Goal: Task Accomplishment & Management: Use online tool/utility

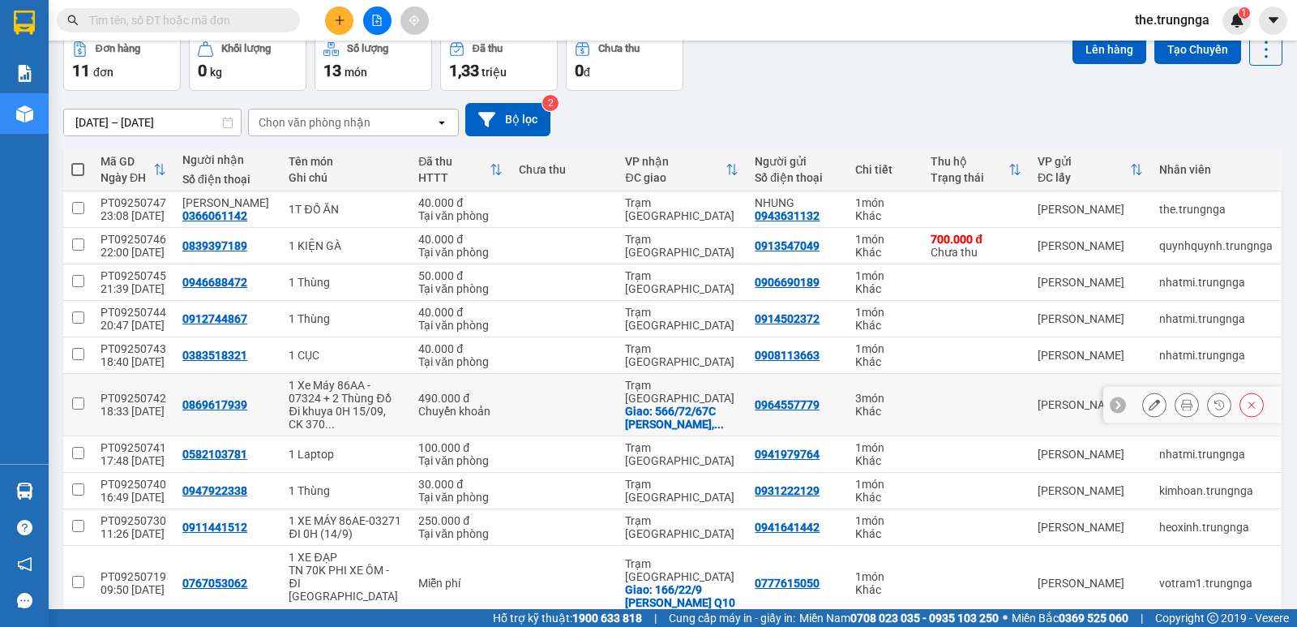
scroll to position [159, 0]
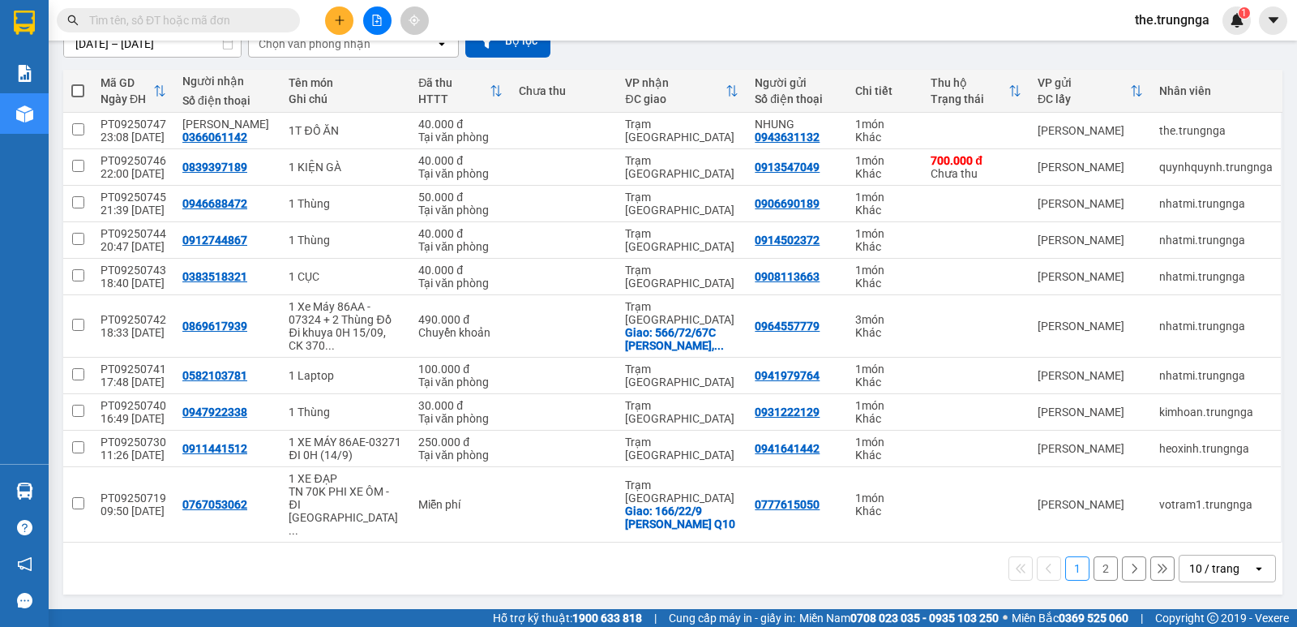
click at [1189, 569] on div "10 / trang" at bounding box center [1214, 568] width 50 height 16
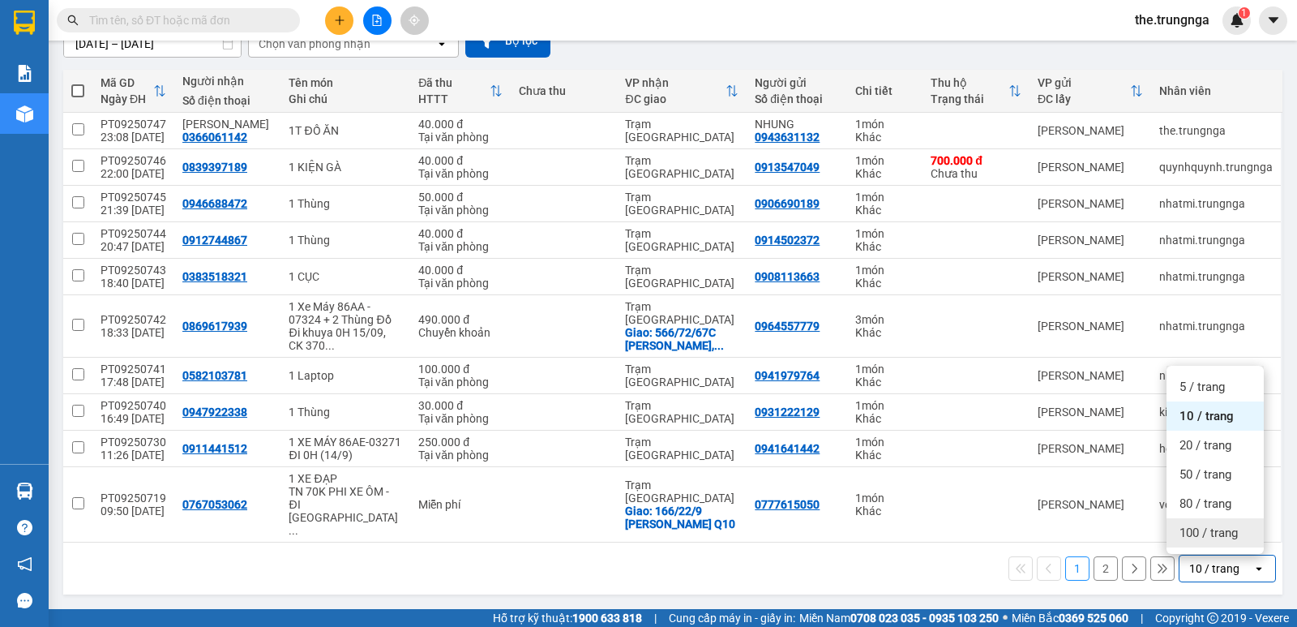
click at [1183, 528] on span "100 / trang" at bounding box center [1208, 532] width 58 height 16
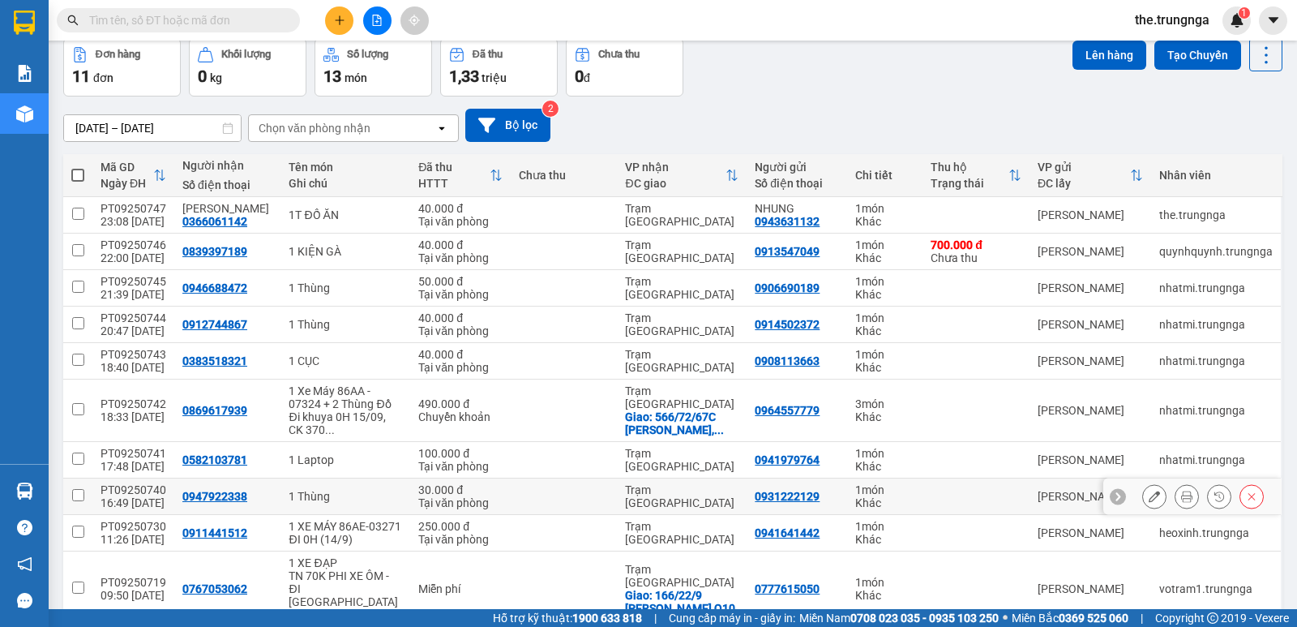
scroll to position [208, 0]
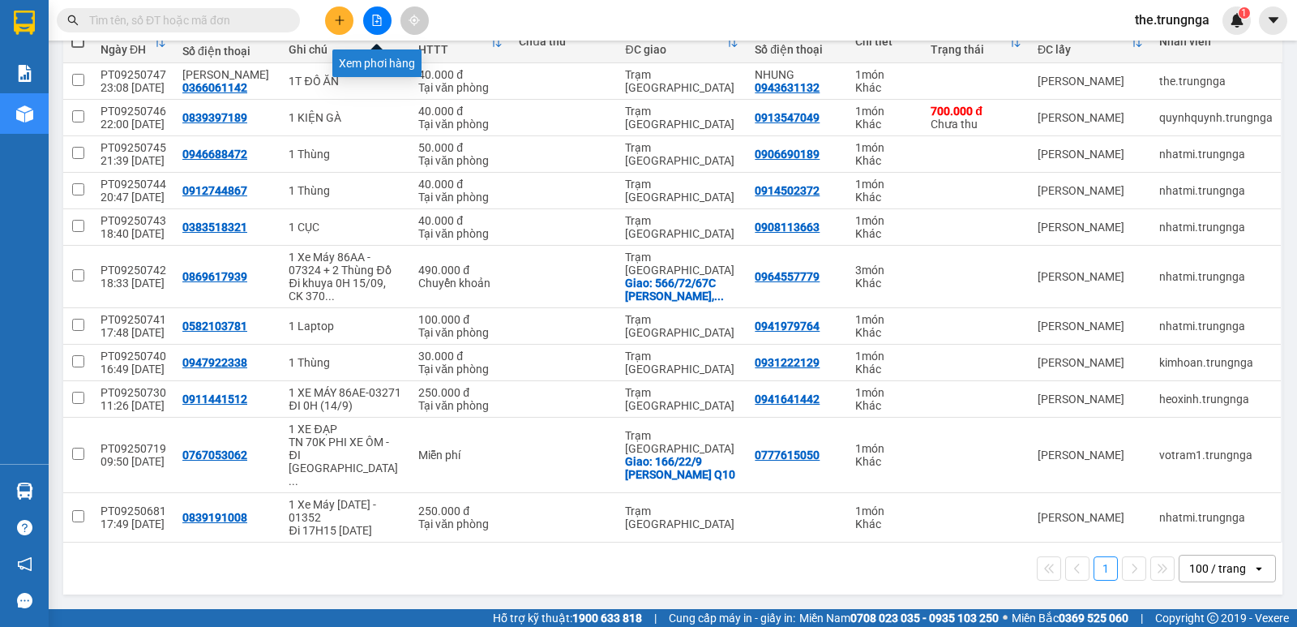
click at [379, 20] on icon "file-add" at bounding box center [376, 20] width 11 height 11
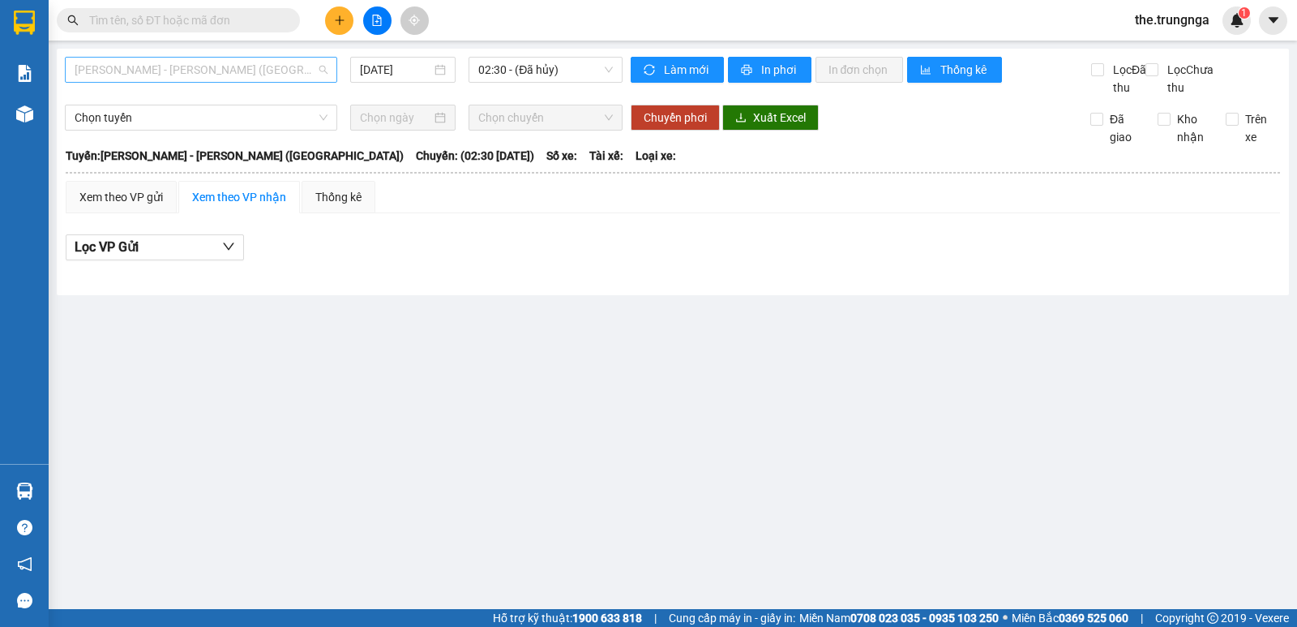
click at [233, 65] on span "[PERSON_NAME] - [PERSON_NAME] ([GEOGRAPHIC_DATA])" at bounding box center [201, 70] width 253 height 24
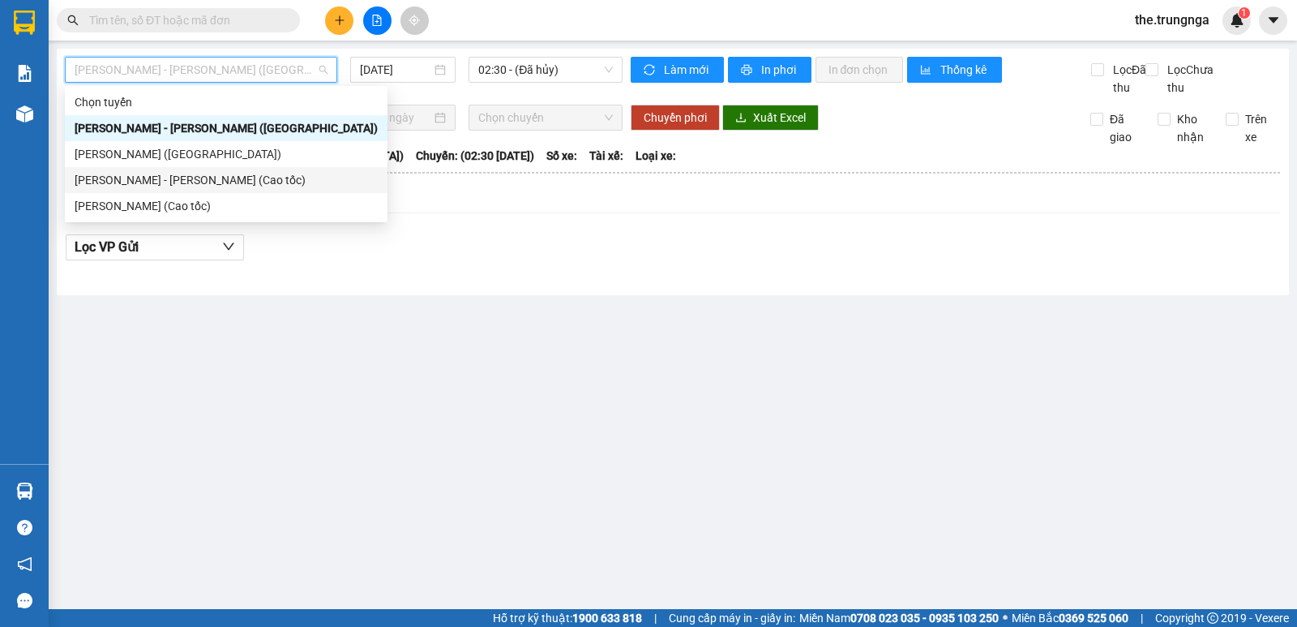
click at [202, 173] on div "[PERSON_NAME] - [PERSON_NAME] (Cao tốc)" at bounding box center [226, 180] width 303 height 18
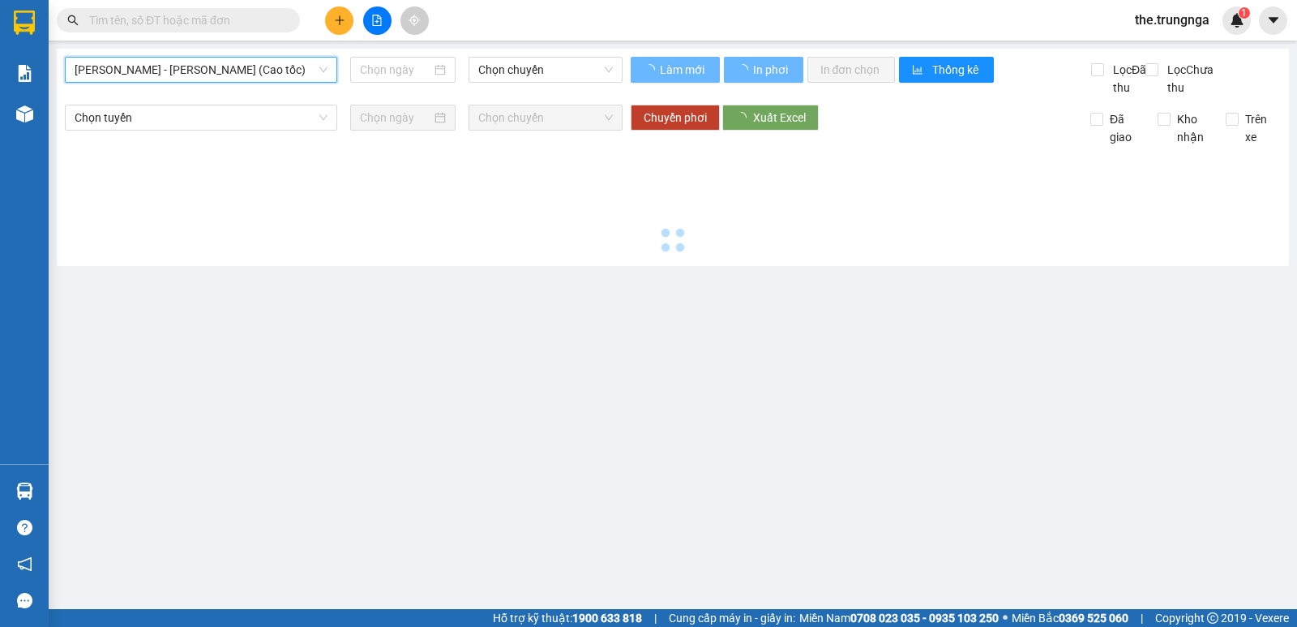
type input "[DATE]"
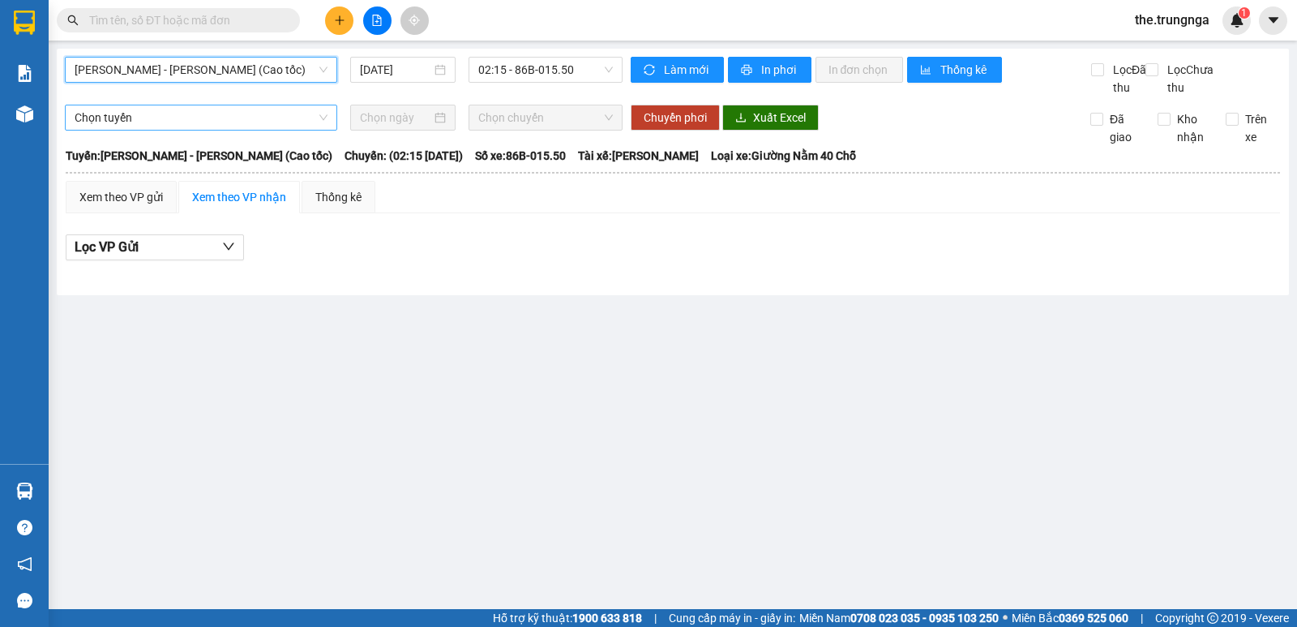
click at [279, 130] on span "Chọn tuyến" at bounding box center [201, 117] width 253 height 24
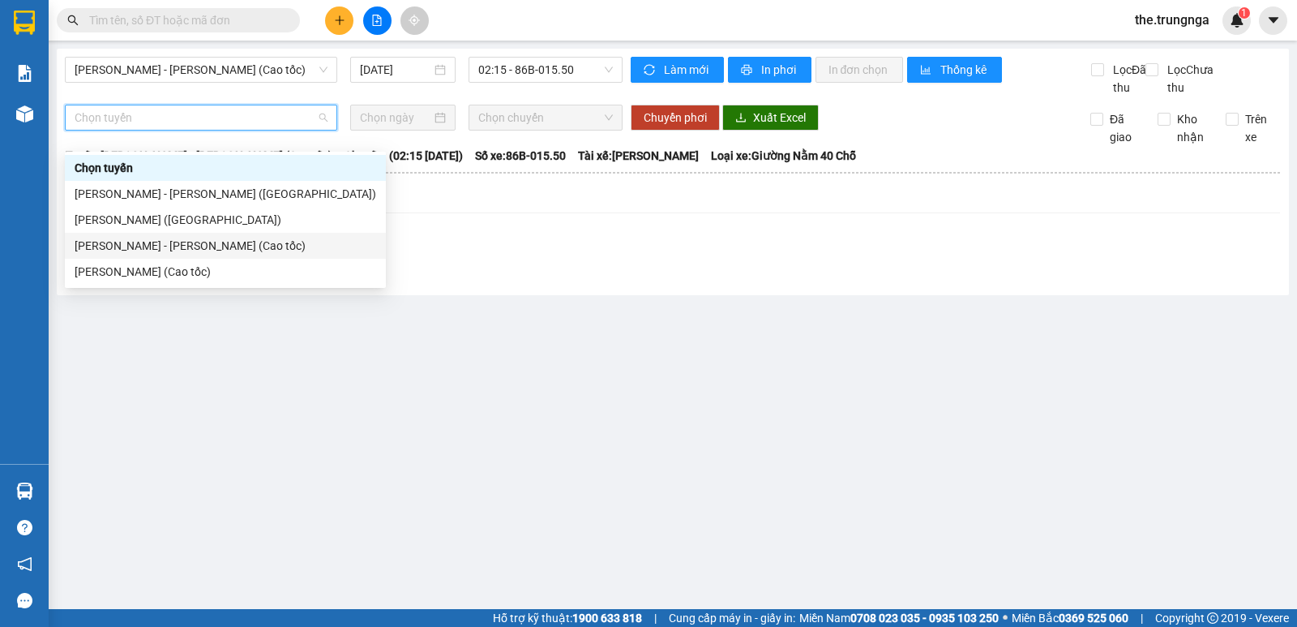
click at [151, 237] on div "[PERSON_NAME] - [PERSON_NAME] (Cao tốc)" at bounding box center [225, 246] width 321 height 26
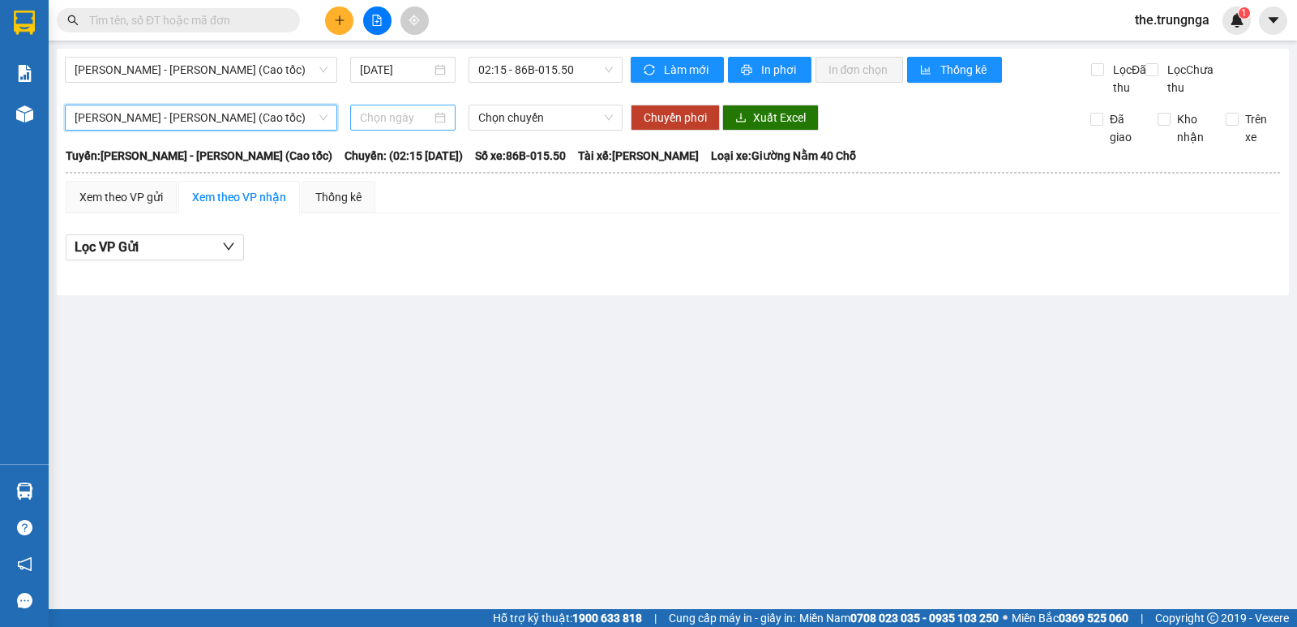
click at [379, 126] on input at bounding box center [396, 118] width 72 height 18
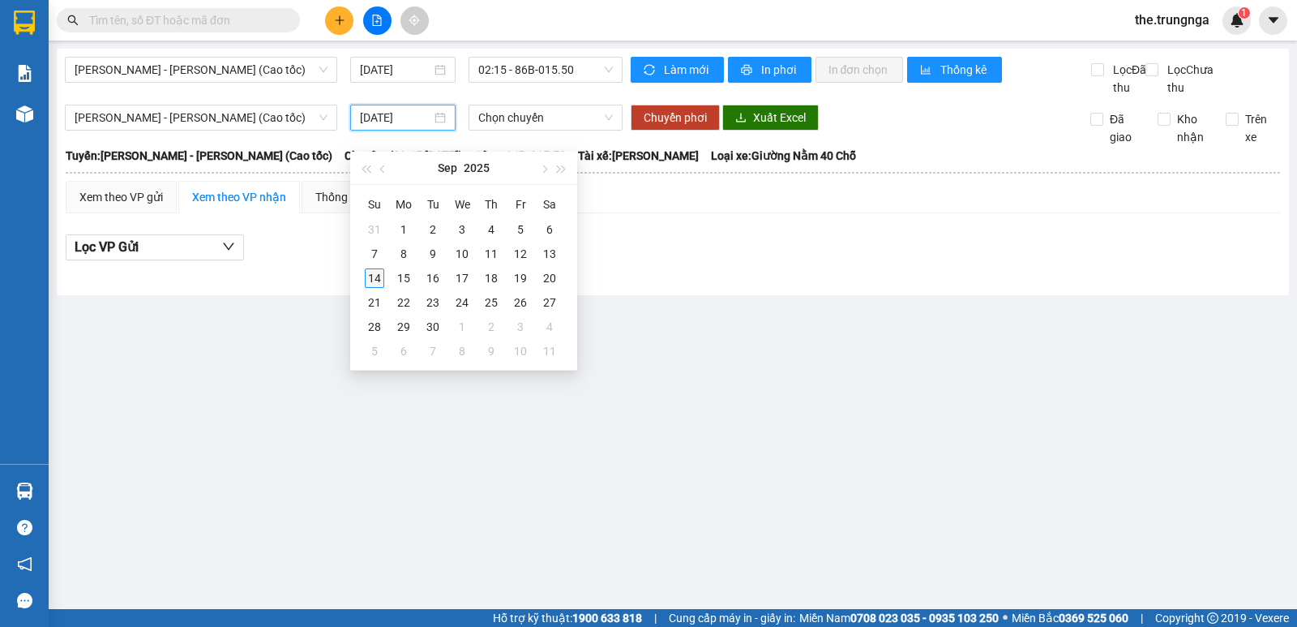
type input "[DATE]"
click at [373, 276] on div "14" at bounding box center [374, 277] width 19 height 19
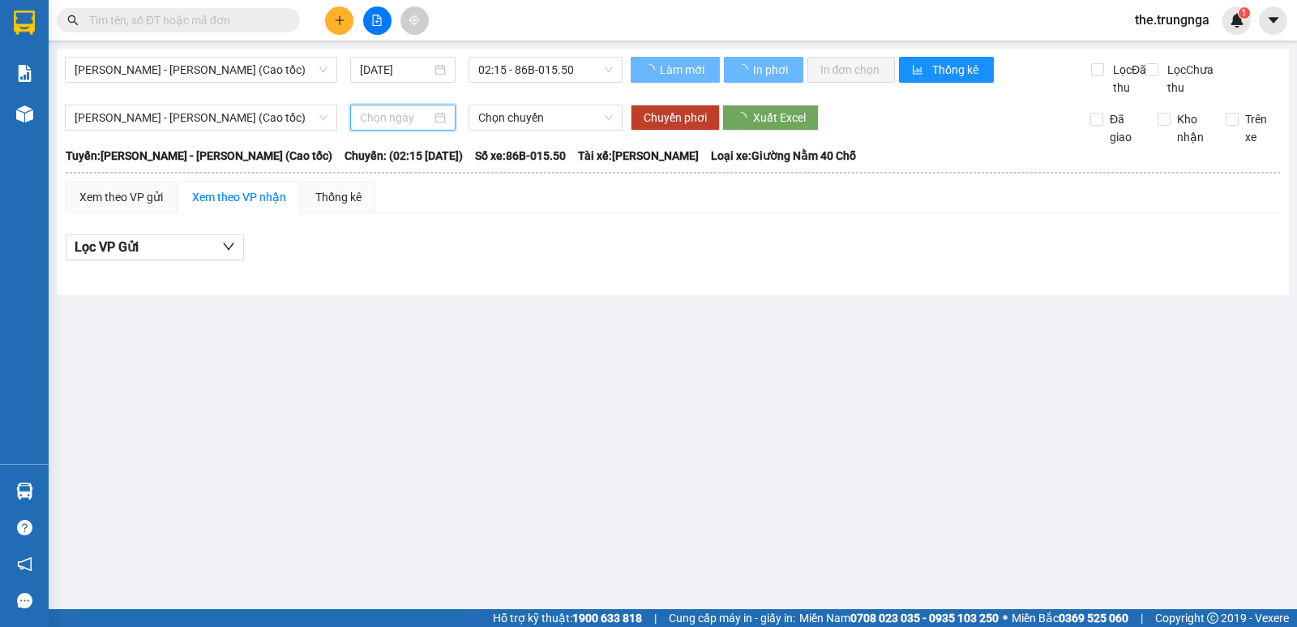
type input "[DATE]"
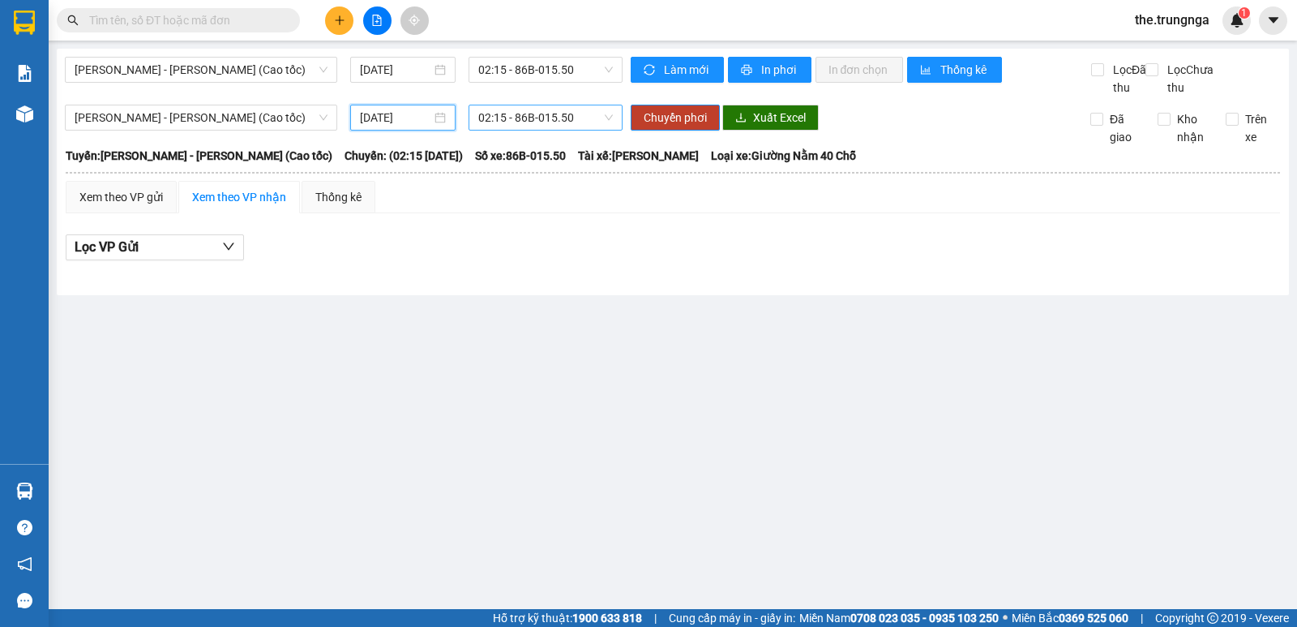
click at [515, 130] on span "02:15 - 86B-015.50" at bounding box center [545, 117] width 134 height 24
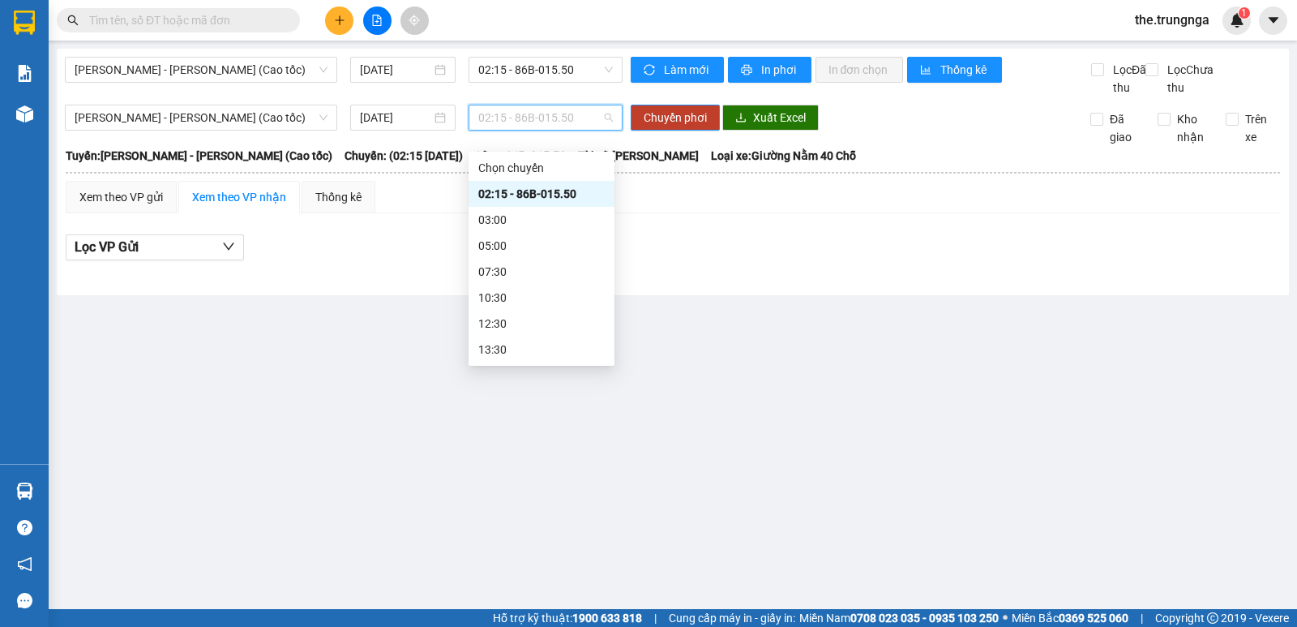
click at [514, 130] on span "02:15 - 86B-015.50" at bounding box center [545, 117] width 134 height 24
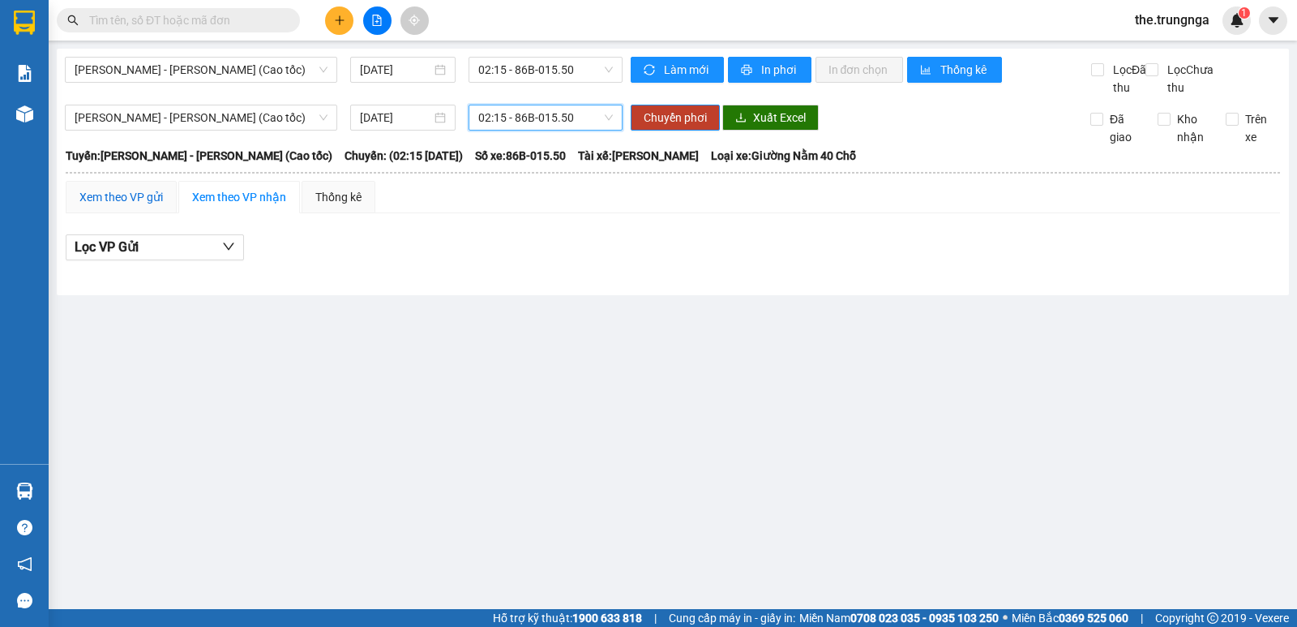
click at [154, 206] on div "Xem theo VP gửi" at bounding box center [120, 197] width 83 height 18
click at [507, 130] on span "02:15 - 86B-015.50" at bounding box center [545, 117] width 134 height 24
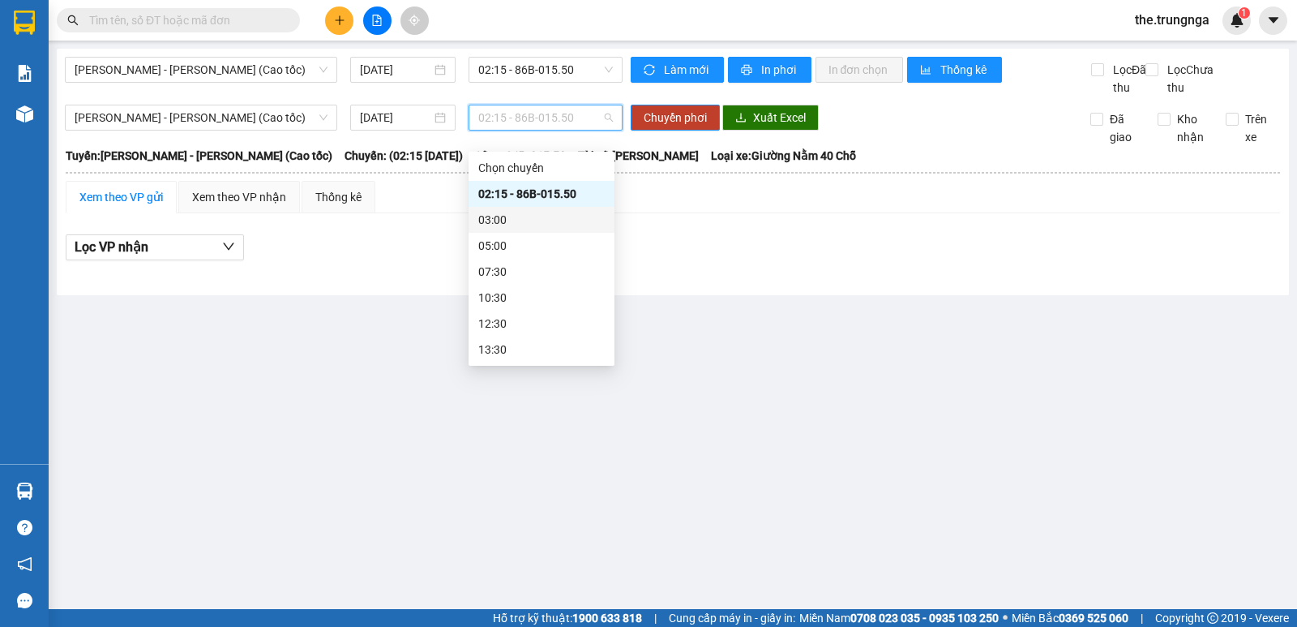
click at [500, 220] on div "03:00" at bounding box center [541, 220] width 126 height 18
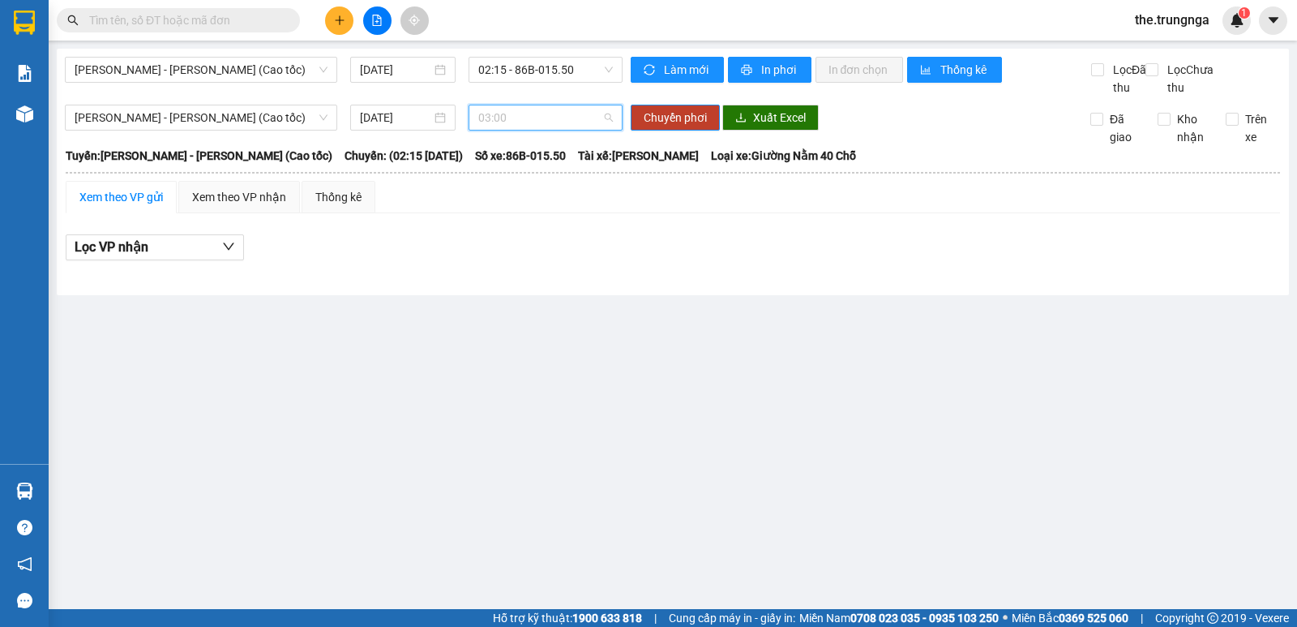
click at [514, 130] on span "03:00" at bounding box center [545, 117] width 134 height 24
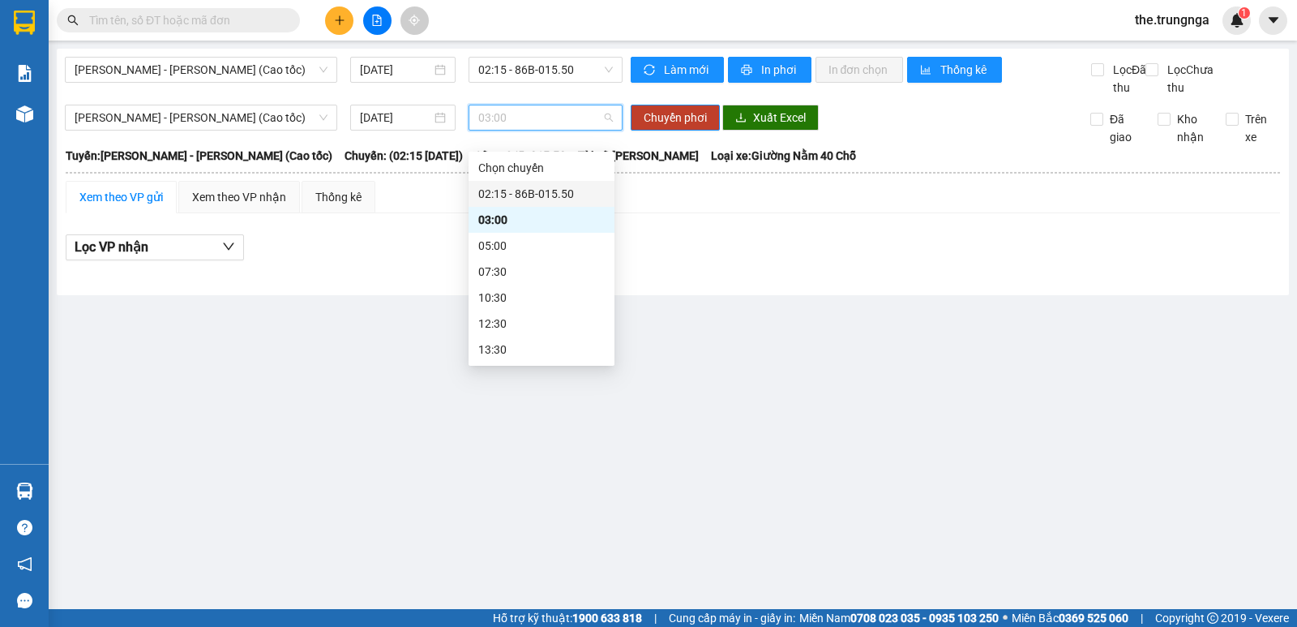
click at [496, 193] on div "02:15 - 86B-015.50" at bounding box center [541, 194] width 126 height 18
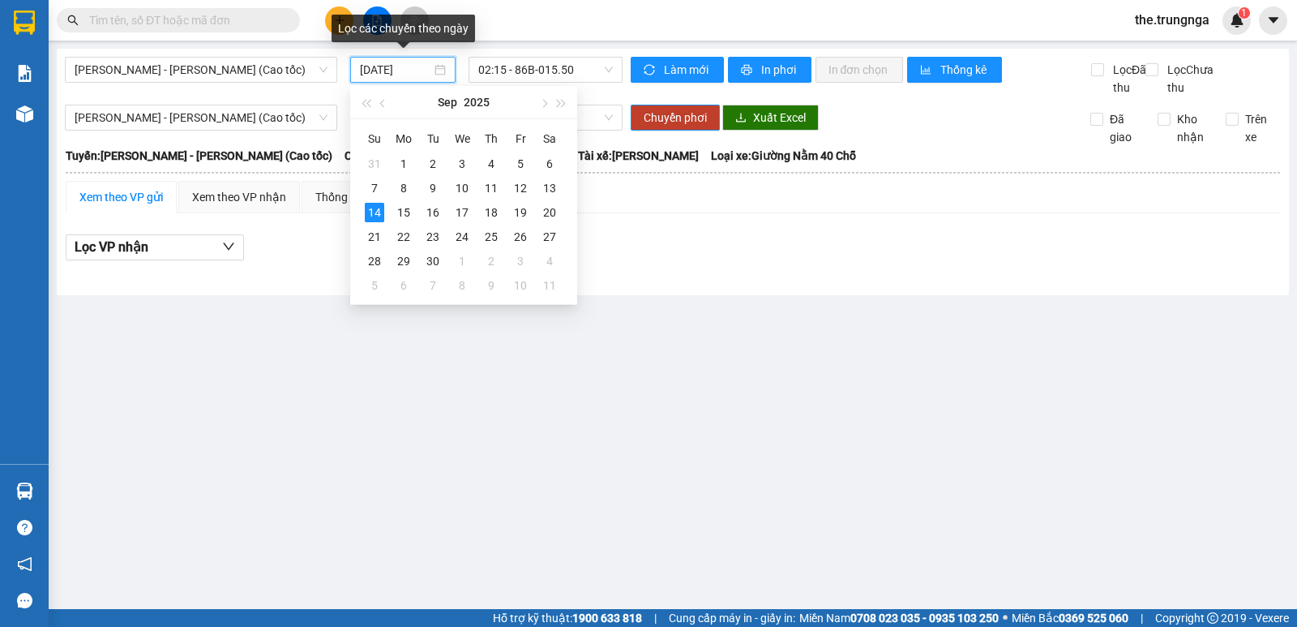
click at [430, 69] on input "[DATE]" at bounding box center [396, 70] width 72 height 18
click at [548, 183] on div "13" at bounding box center [549, 187] width 19 height 19
type input "[DATE]"
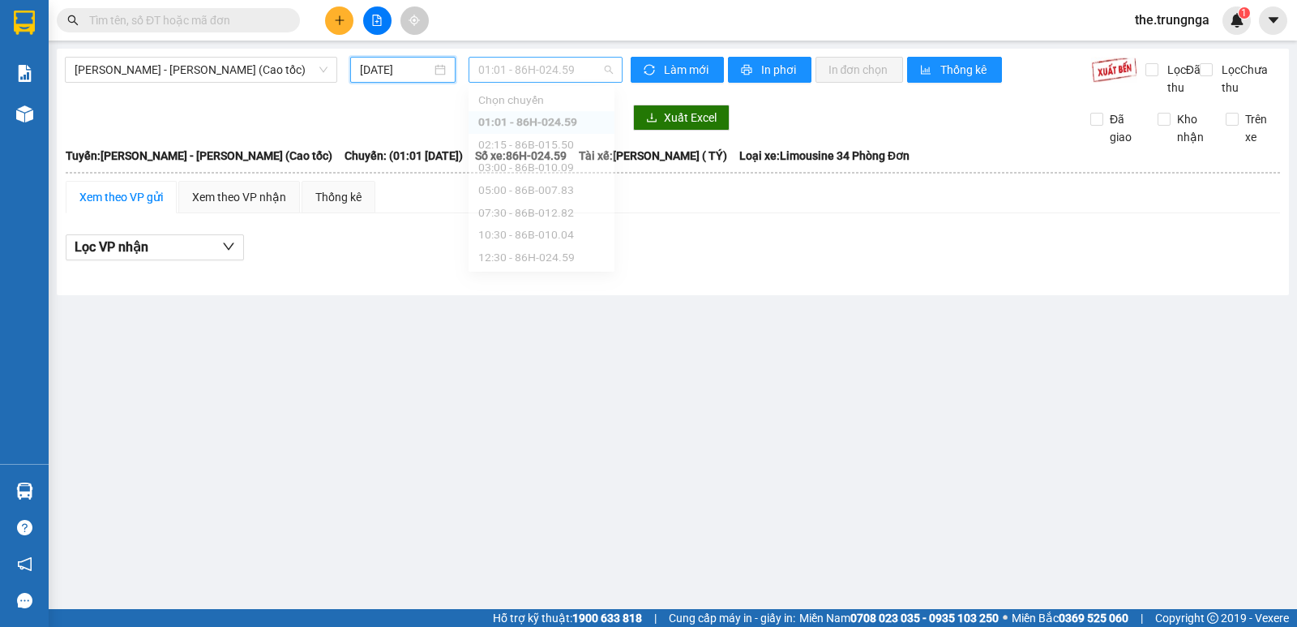
click at [501, 77] on span "01:01 - 86H-024.59" at bounding box center [545, 70] width 134 height 24
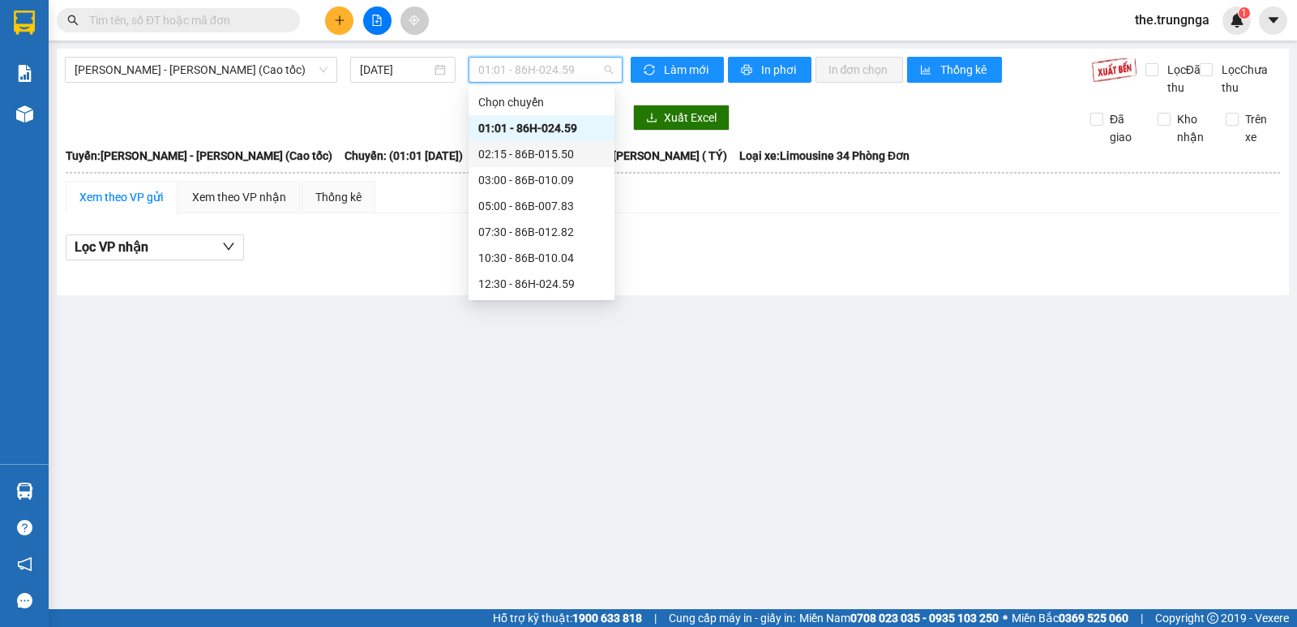
click at [496, 152] on div "02:15 - 86B-015.50" at bounding box center [541, 154] width 126 height 18
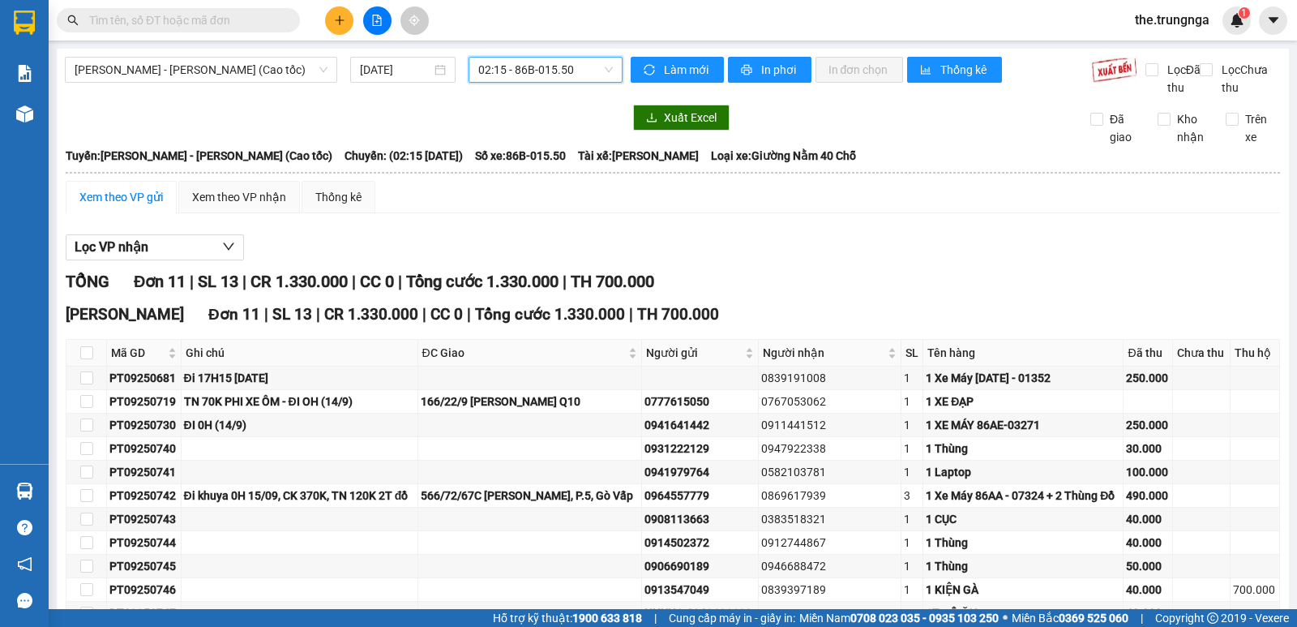
click at [561, 66] on span "02:15 - 86B-015.50" at bounding box center [545, 70] width 134 height 24
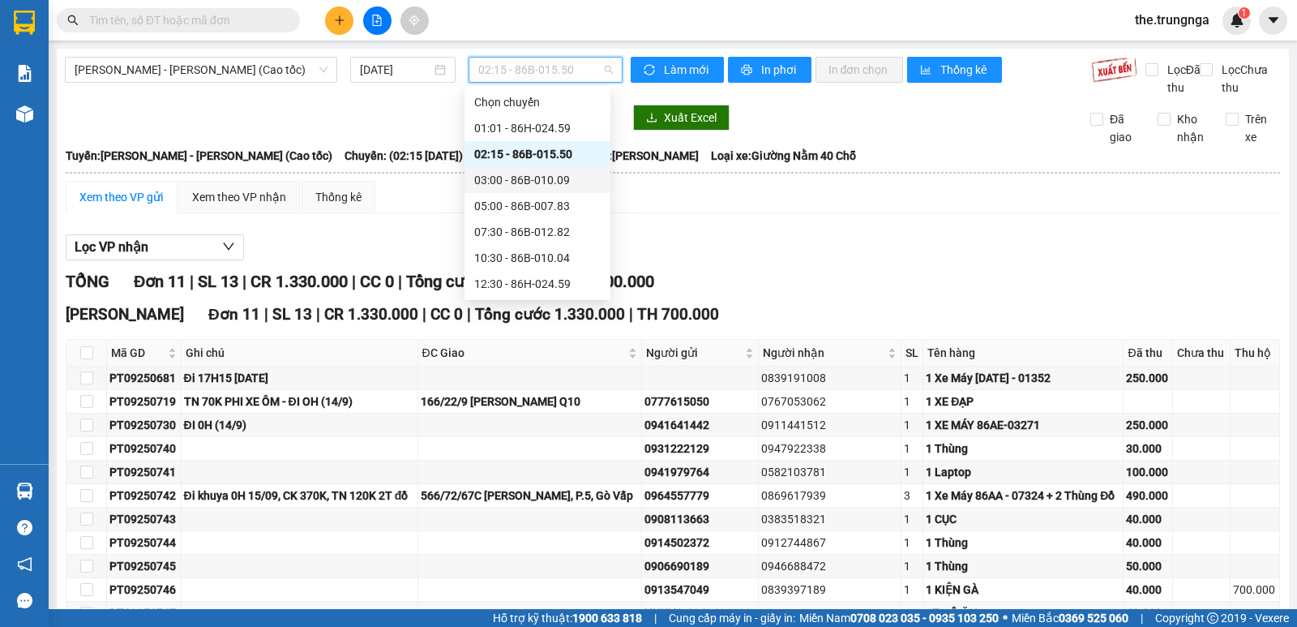
click at [529, 181] on div "03:00 - 86B-010.09" at bounding box center [537, 180] width 126 height 18
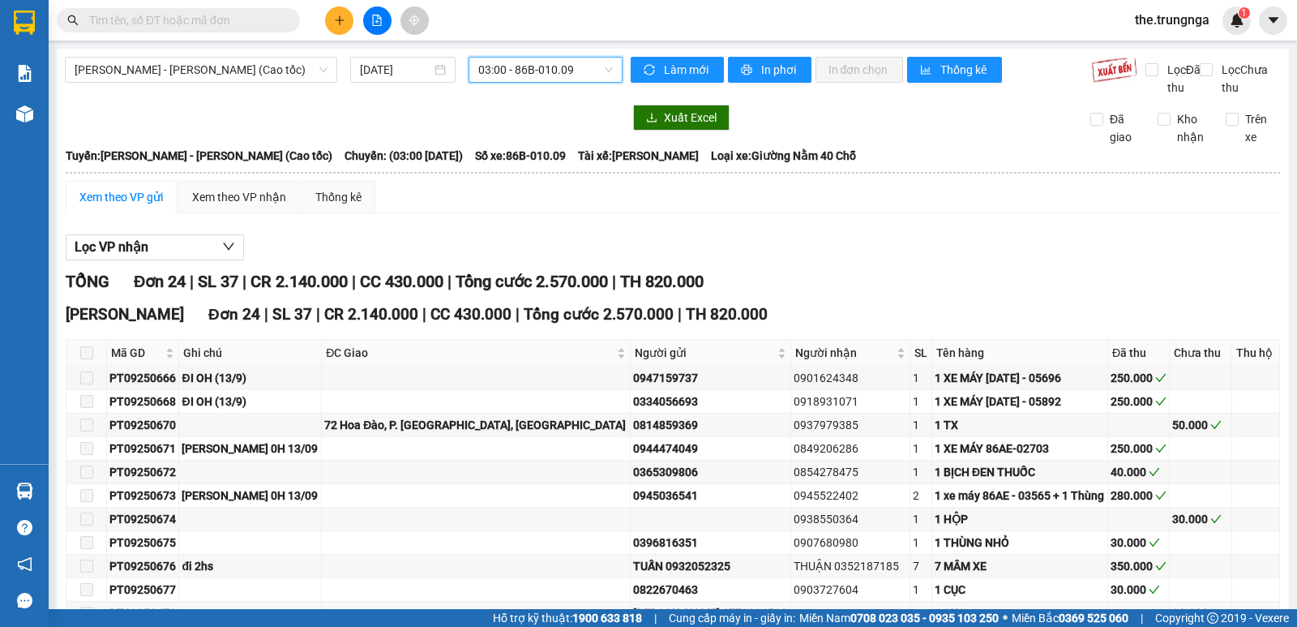
click at [517, 58] on span "03:00 - 86B-010.09" at bounding box center [545, 70] width 134 height 24
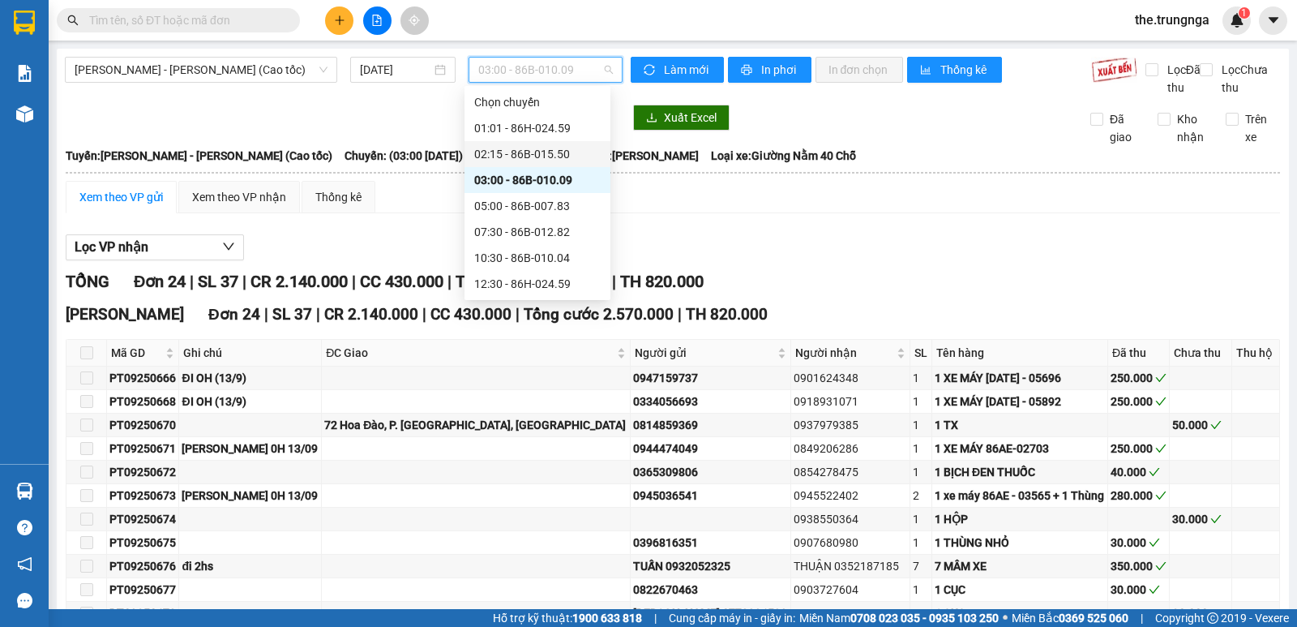
click at [508, 152] on div "02:15 - 86B-015.50" at bounding box center [537, 154] width 126 height 18
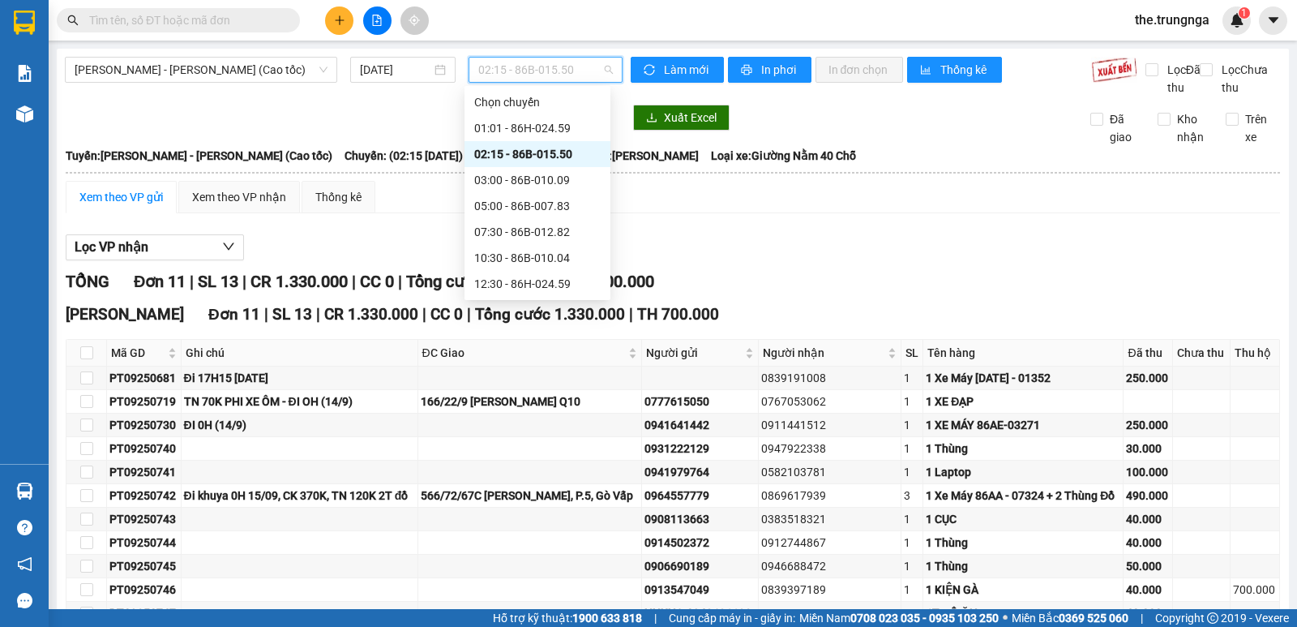
click at [609, 62] on div "02:15 - 86B-015.50" at bounding box center [544, 70] width 153 height 26
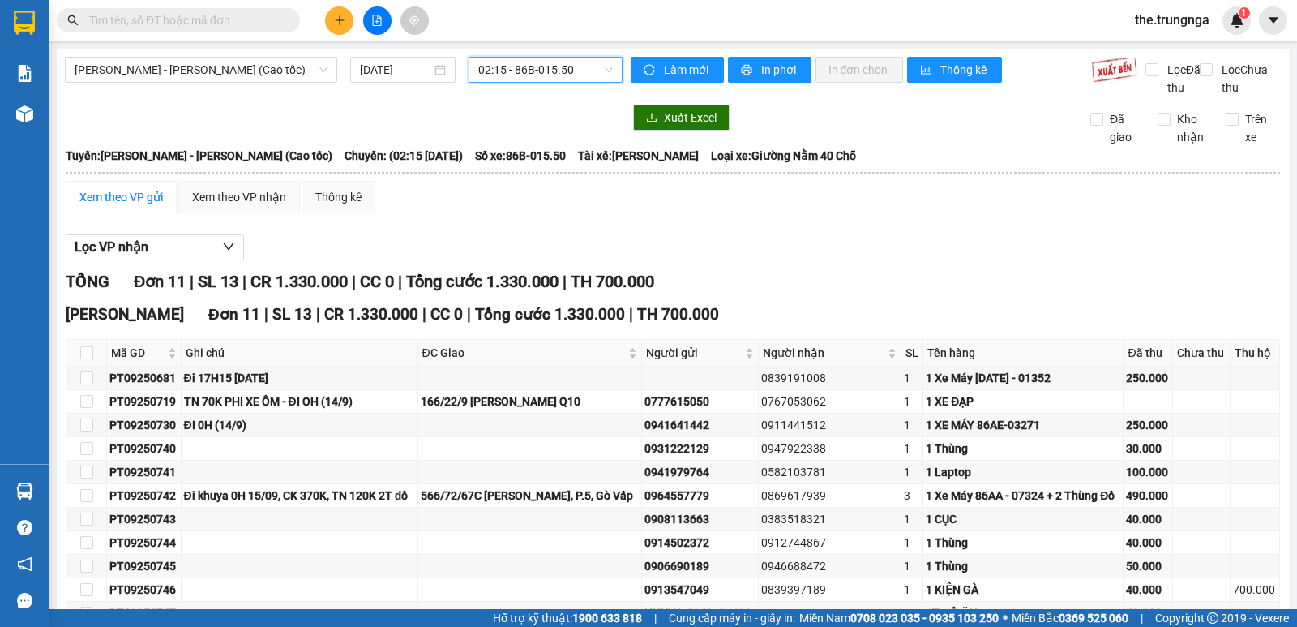
click at [608, 62] on div "02:15 - 86B-015.50" at bounding box center [544, 70] width 153 height 26
click at [541, 63] on span "02:15 - 86B-015.50" at bounding box center [545, 70] width 134 height 24
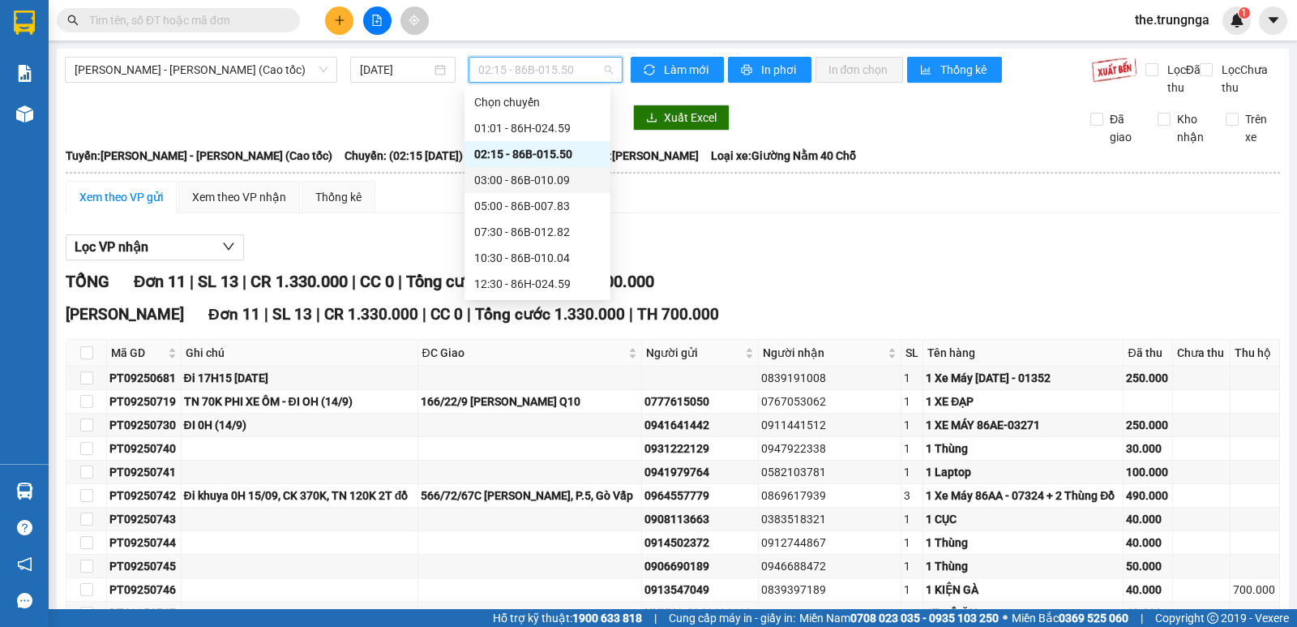
click at [515, 175] on div "03:00 - 86B-010.09" at bounding box center [537, 180] width 126 height 18
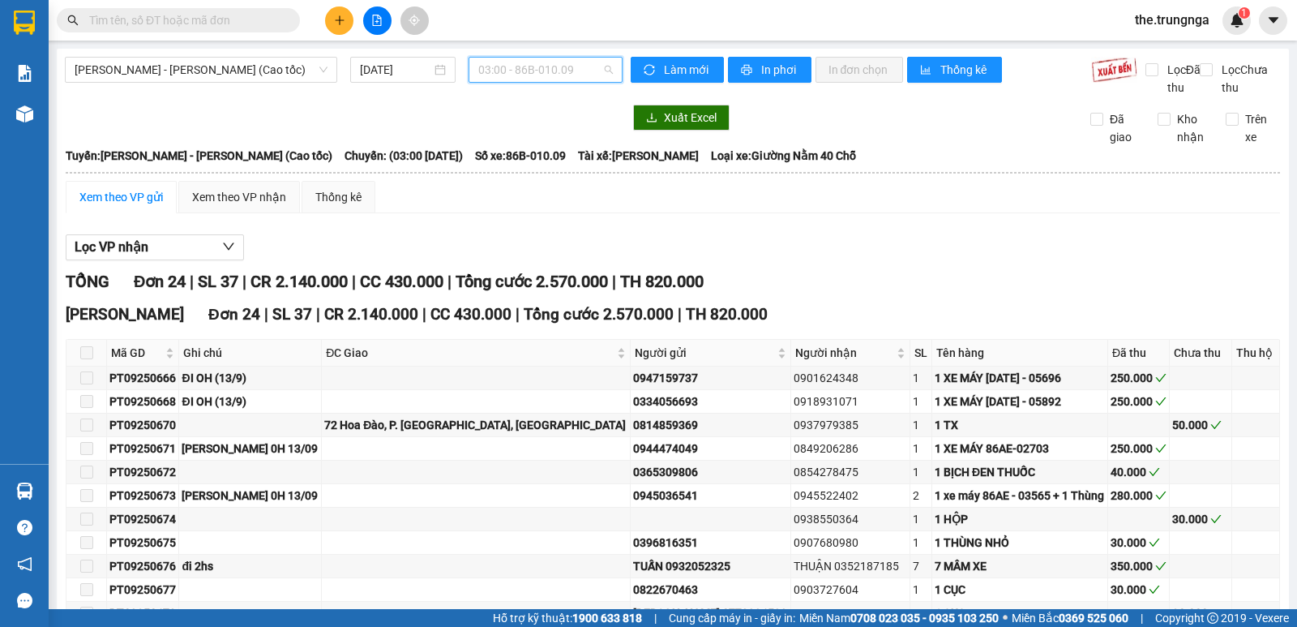
drag, startPoint x: 602, startPoint y: 64, endPoint x: 588, endPoint y: 69, distance: 14.6
click at [601, 63] on span "03:00 - 86B-010.09" at bounding box center [545, 70] width 134 height 24
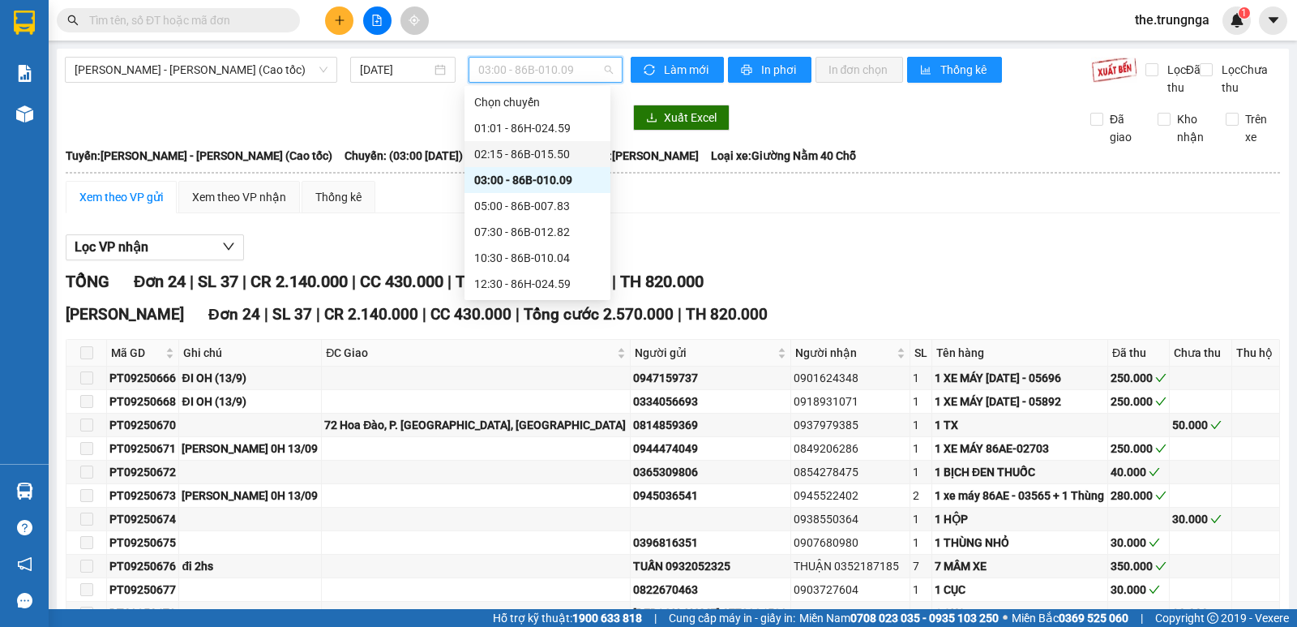
click at [537, 144] on div "02:15 - 86B-015.50" at bounding box center [537, 154] width 146 height 26
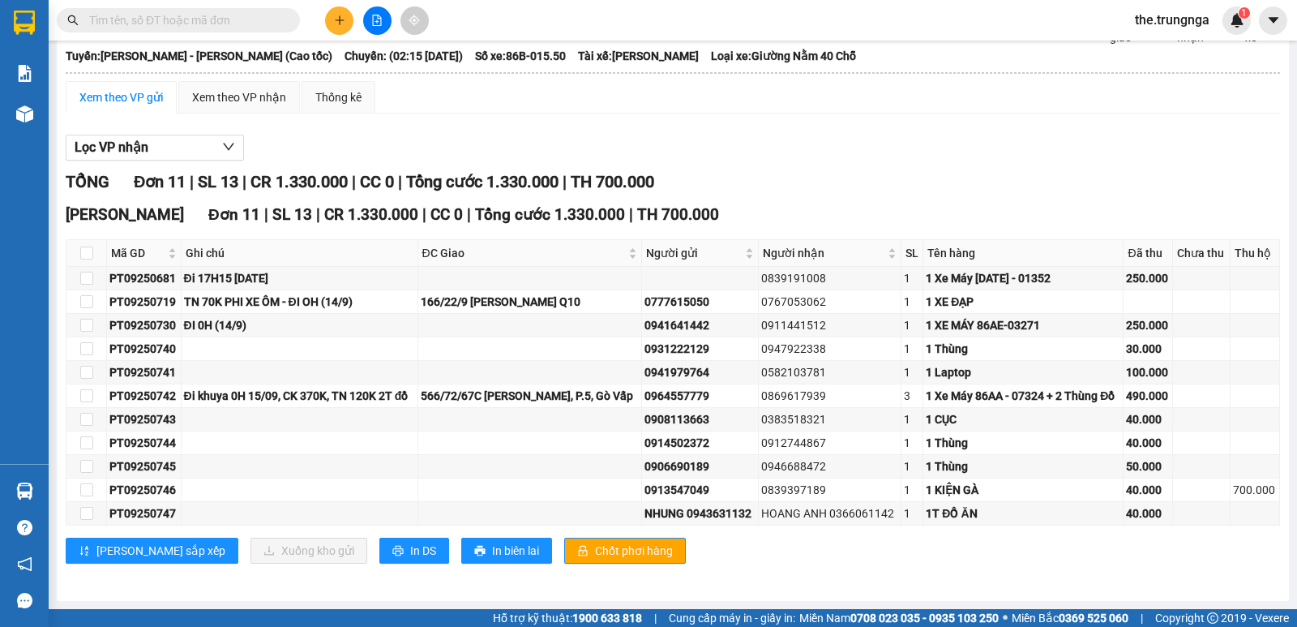
scroll to position [153, 0]
